Goal: Information Seeking & Learning: Find specific fact

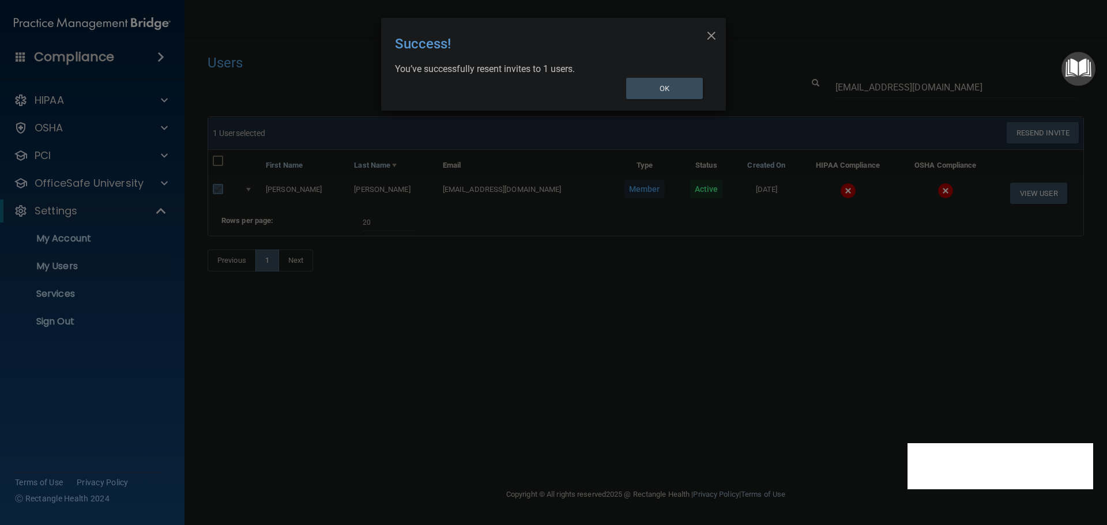
select select "20"
click at [275, 332] on div "× Close Success! You’ve successfully resent invites to 1 users. OK" at bounding box center [553, 262] width 1107 height 525
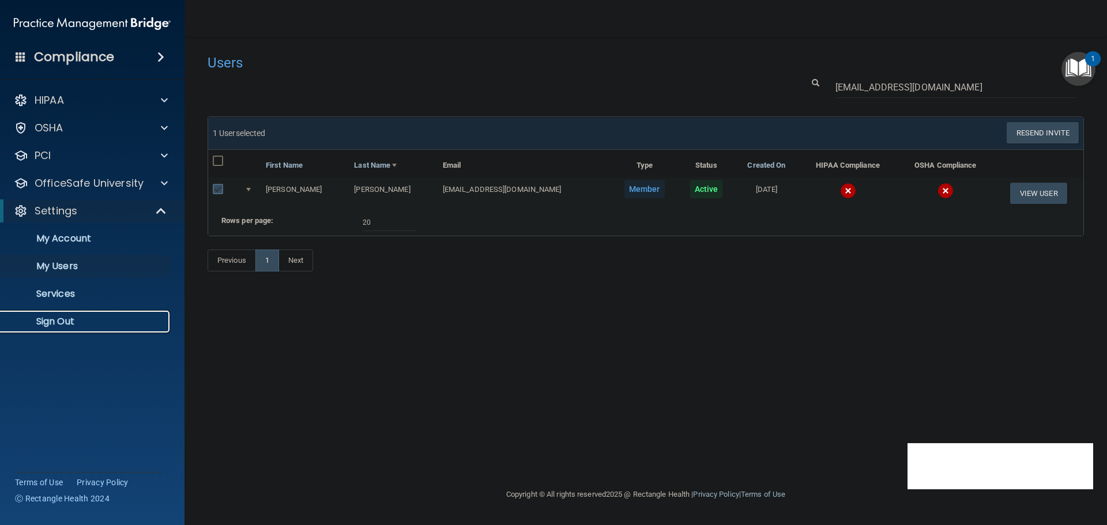
click at [91, 317] on p "Sign Out" at bounding box center [85, 322] width 157 height 12
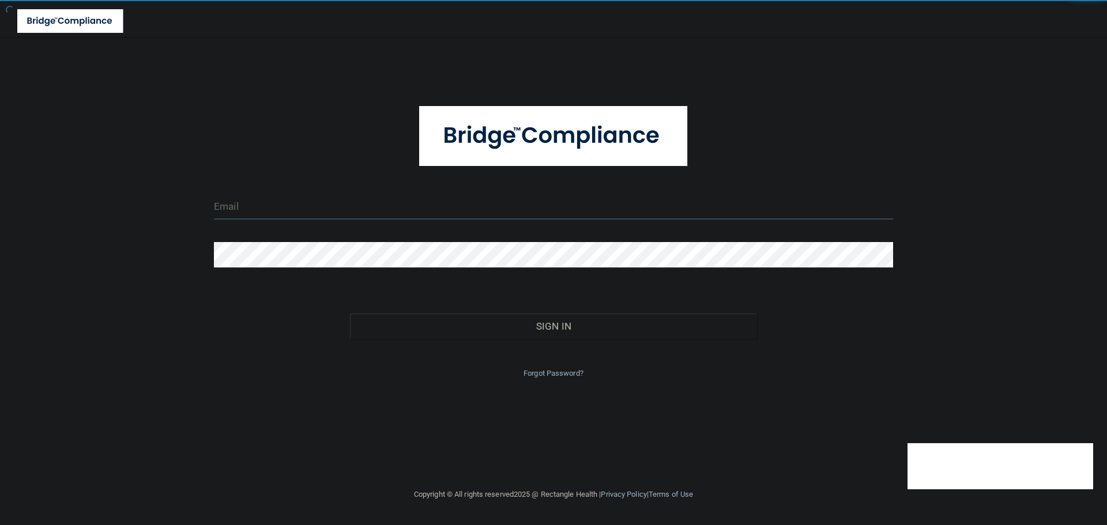
type input "[EMAIL_ADDRESS][DOMAIN_NAME]"
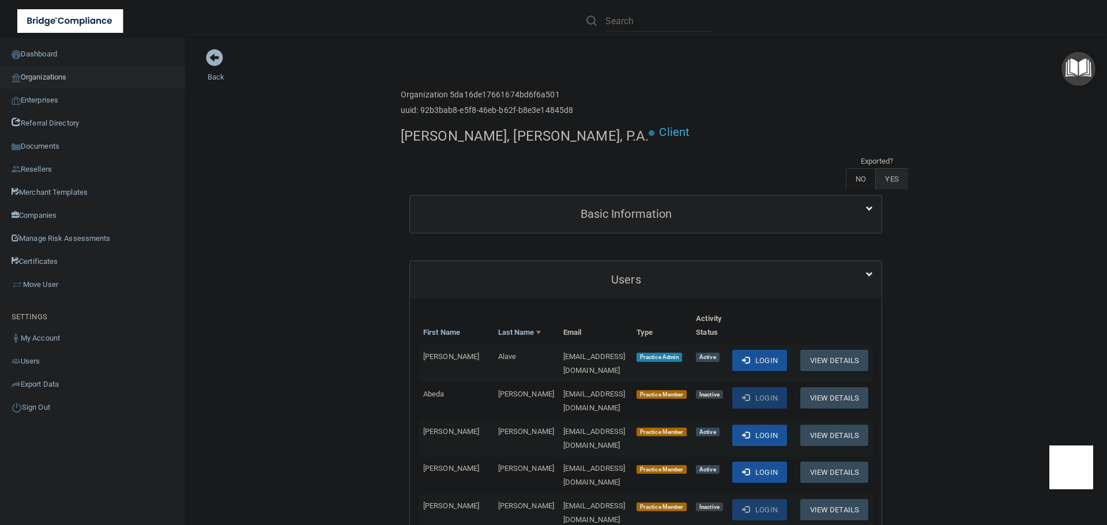
scroll to position [173, 0]
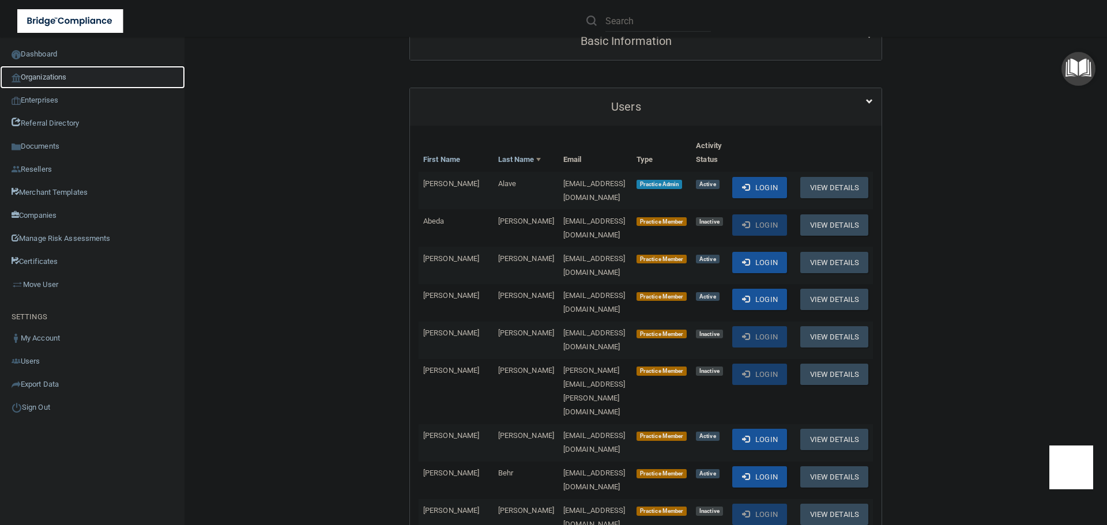
click at [66, 76] on link "Organizations" at bounding box center [92, 77] width 185 height 23
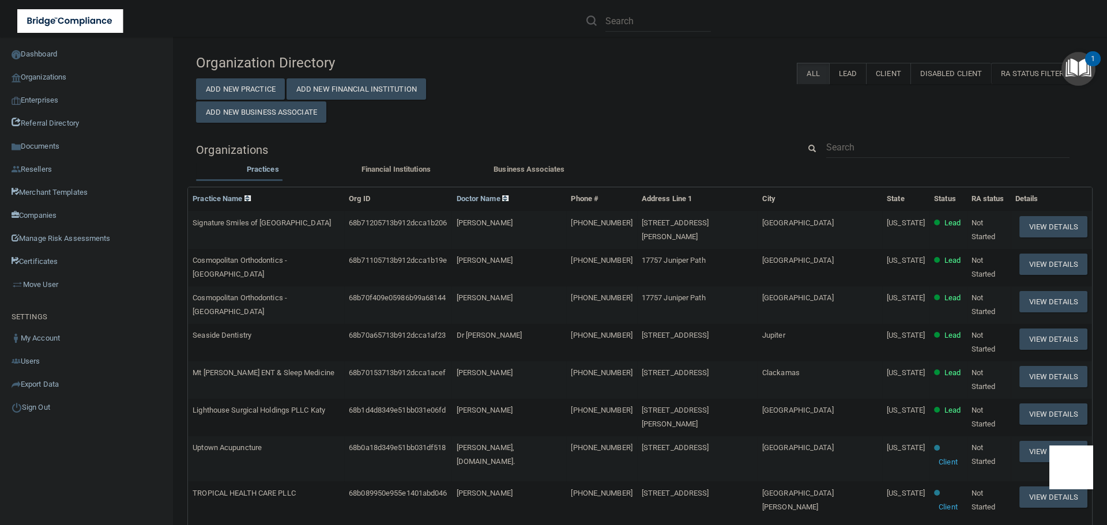
click at [854, 135] on div "Organization Directory Add New Practice Add New Financial Institution Add New B…" at bounding box center [640, 463] width 888 height 831
click at [846, 154] on input "text" at bounding box center [947, 147] width 243 height 21
paste input "paige@austindentalco.com"
type input "paige@austindentalco.com"
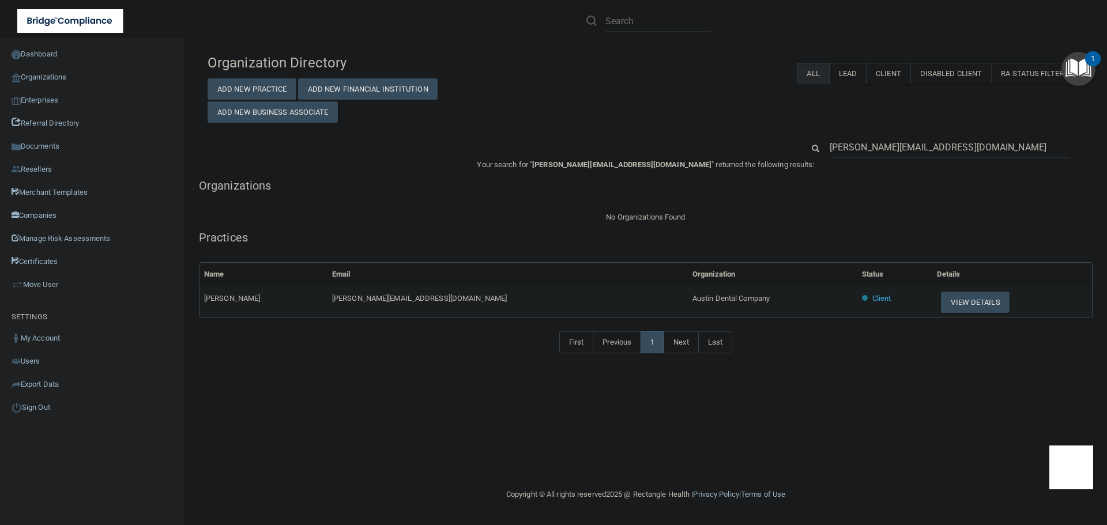
click at [693, 294] on span "Austin Dental Company" at bounding box center [731, 298] width 77 height 9
click at [693, 295] on span "Austin Dental Company" at bounding box center [731, 298] width 77 height 9
copy tr "Austin Dental Company"
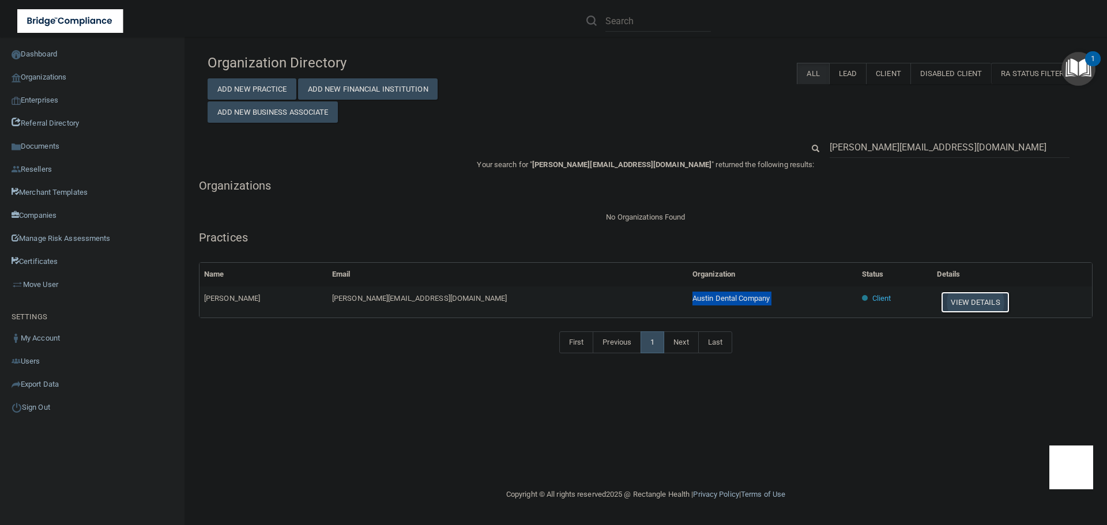
click at [942, 305] on button "View Details" at bounding box center [975, 302] width 68 height 21
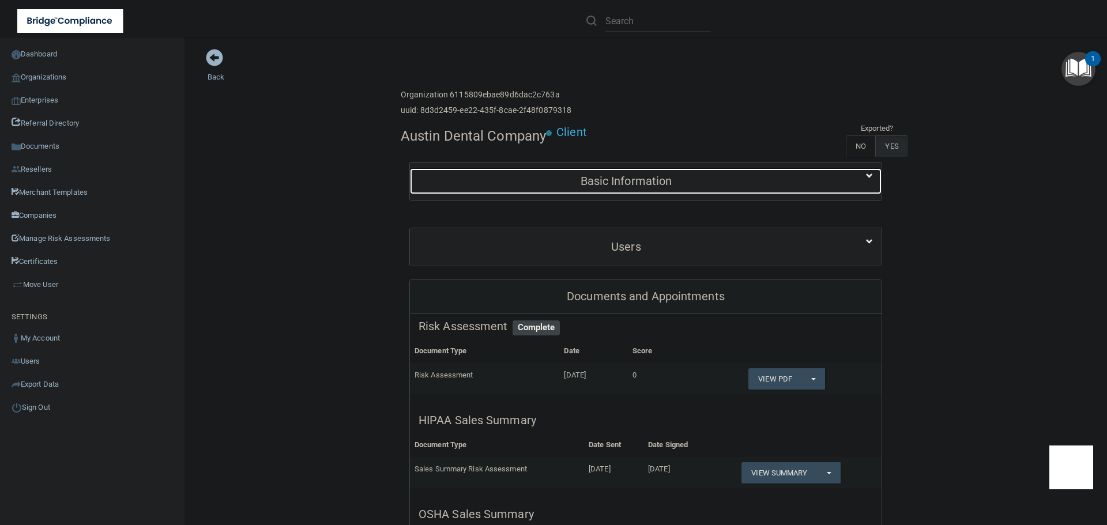
click at [732, 168] on div "Basic Information" at bounding box center [626, 181] width 432 height 26
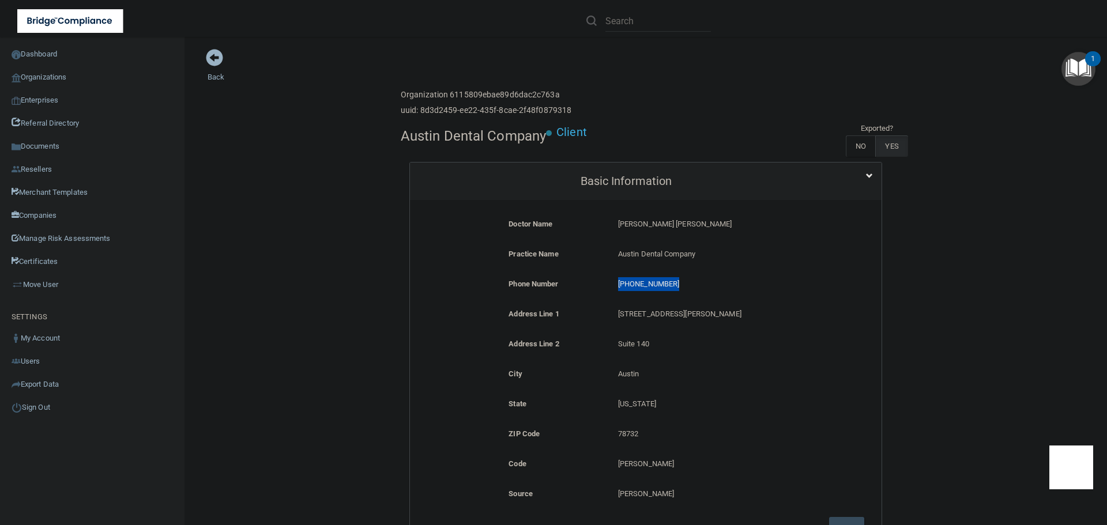
drag, startPoint x: 672, startPoint y: 286, endPoint x: 604, endPoint y: 287, distance: 68.6
click at [604, 287] on div "Phone Number (512) 710-4783 (512) 710-4783" at bounding box center [646, 287] width 454 height 21
copy div "(512) 710-4783"
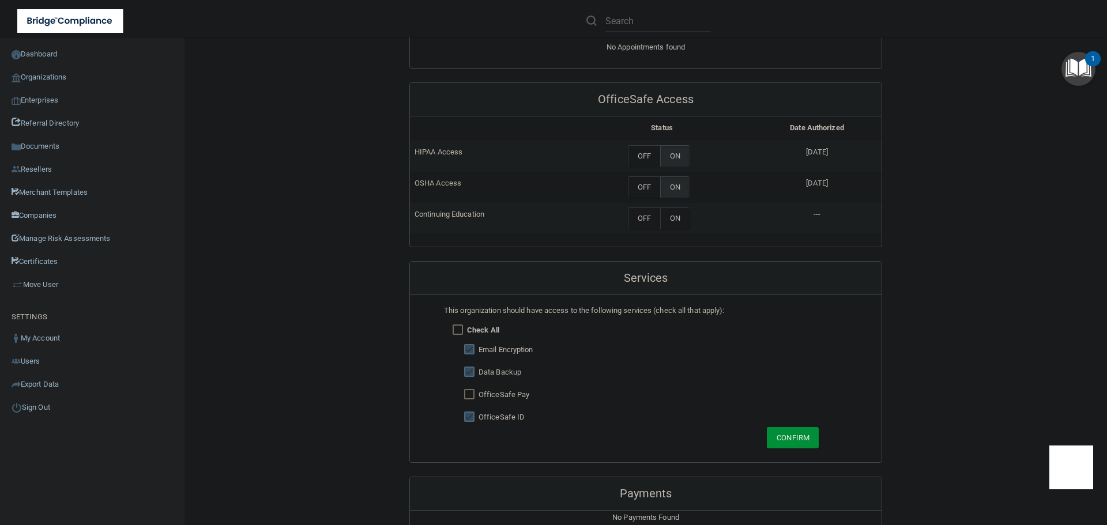
scroll to position [923, 0]
